Goal: Task Accomplishment & Management: Manage account settings

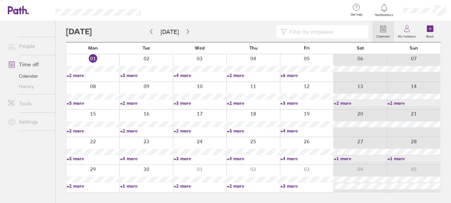
drag, startPoint x: 73, startPoint y: 75, endPoint x: 89, endPoint y: 76, distance: 16.4
click at [73, 75] on link "+2 more" at bounding box center [93, 75] width 53 height 6
click at [128, 75] on link "+3 more" at bounding box center [146, 75] width 53 height 6
click at [131, 75] on link "+3 more" at bounding box center [146, 75] width 53 height 6
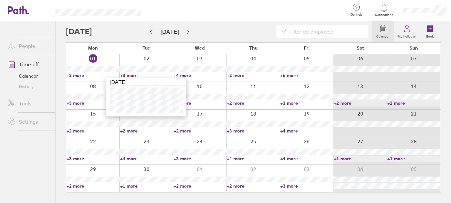
click at [184, 73] on link "+4 more" at bounding box center [200, 75] width 53 height 6
